Goal: Task Accomplishment & Management: Manage account settings

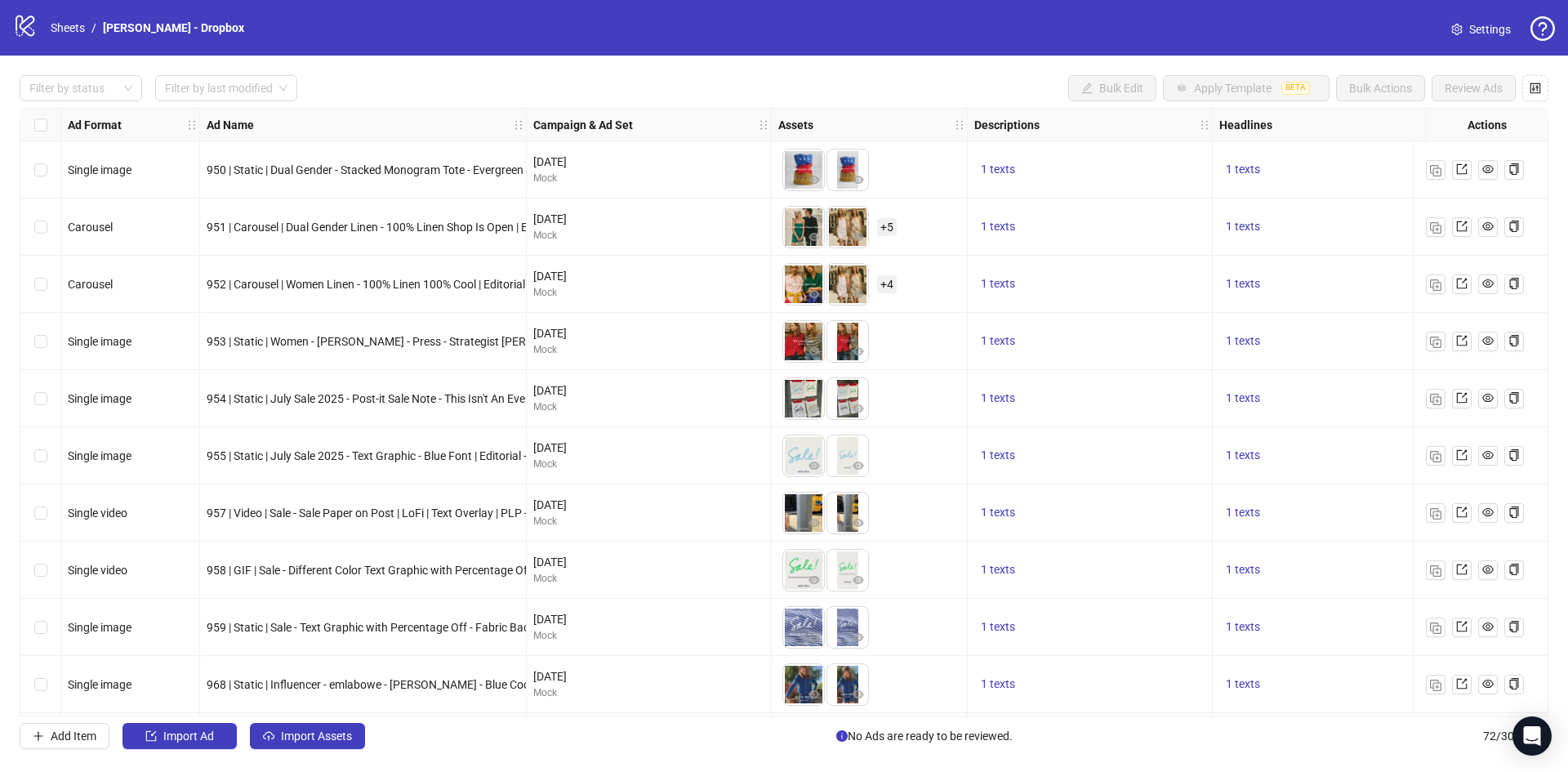
click at [1471, 37] on span "Settings" at bounding box center [1490, 29] width 41 height 18
